Goal: Task Accomplishment & Management: Use online tool/utility

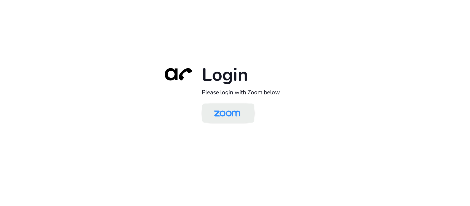
click at [228, 111] on img at bounding box center [227, 114] width 38 height 18
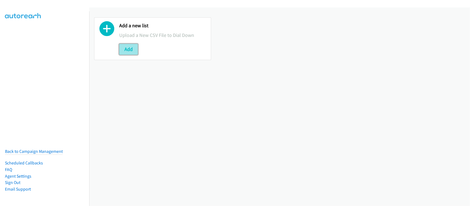
click at [134, 50] on button "Add" at bounding box center [128, 49] width 19 height 11
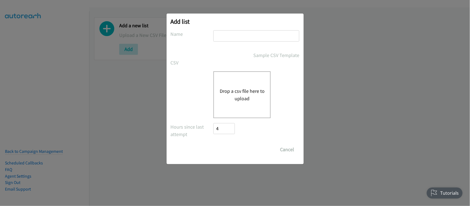
click at [240, 34] on input "text" at bounding box center [256, 35] width 86 height 11
type input "DATA"
click at [228, 103] on div "Drop a csv file here to upload" at bounding box center [241, 94] width 57 height 47
click at [267, 133] on div "Hours since last attempt 4" at bounding box center [235, 131] width 129 height 16
